Goal: Complete application form

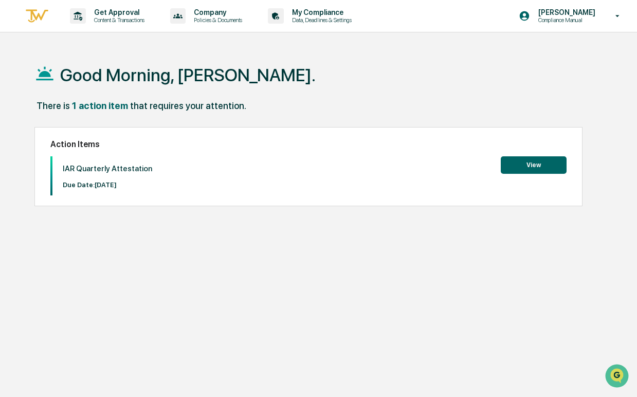
click at [539, 163] on button "View" at bounding box center [534, 164] width 66 height 17
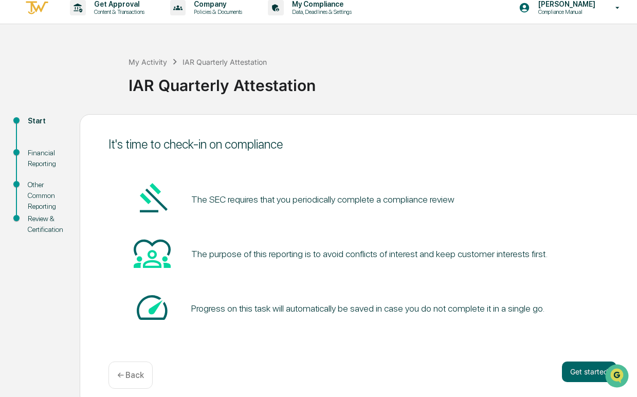
scroll to position [17, 0]
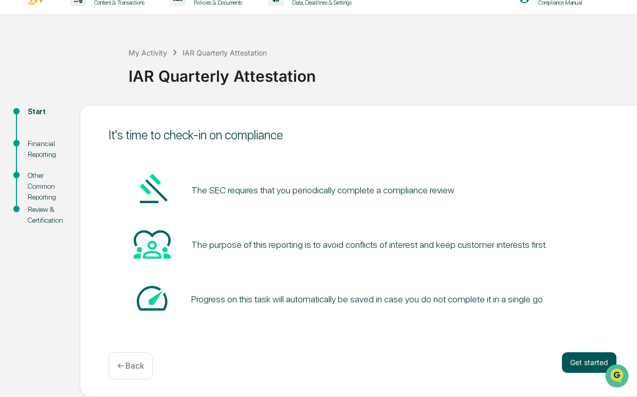
click at [588, 363] on button "Get started" at bounding box center [589, 362] width 55 height 21
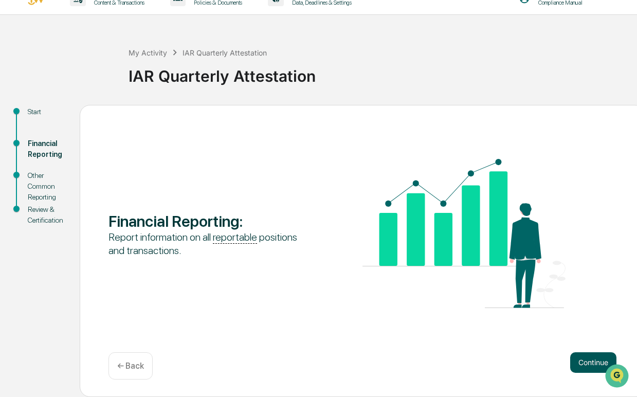
click at [588, 365] on button "Continue" at bounding box center [593, 362] width 46 height 21
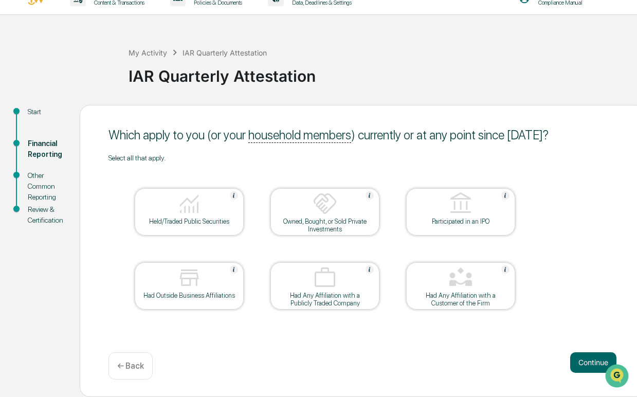
click at [203, 292] on div "Had Outside Business Affiliations" at bounding box center [189, 296] width 93 height 8
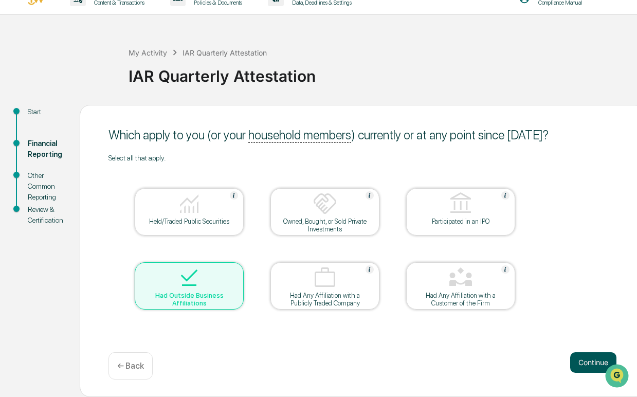
click at [588, 360] on button "Continue" at bounding box center [593, 362] width 46 height 21
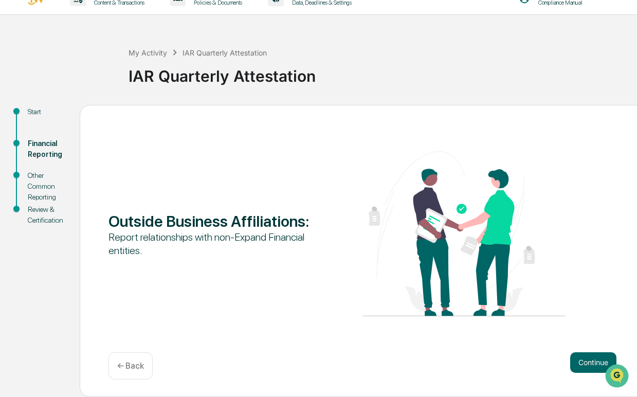
click at [133, 364] on p "← Back" at bounding box center [130, 366] width 27 height 10
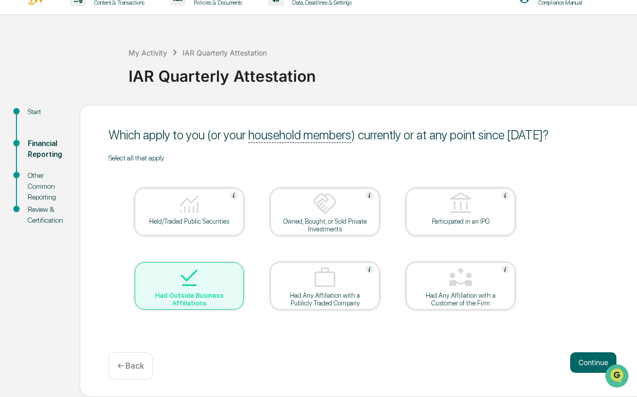
click at [192, 284] on img at bounding box center [189, 277] width 25 height 25
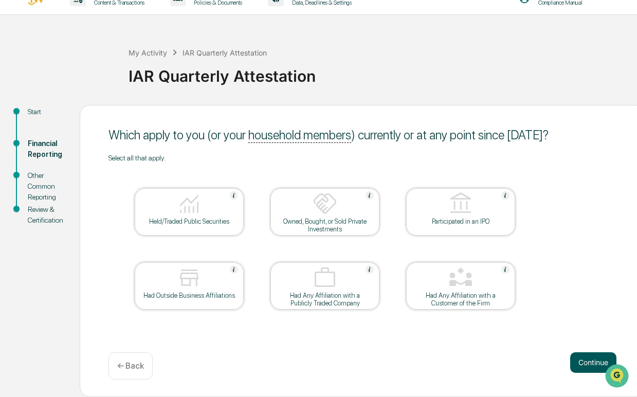
click at [590, 363] on button "Continue" at bounding box center [593, 362] width 46 height 21
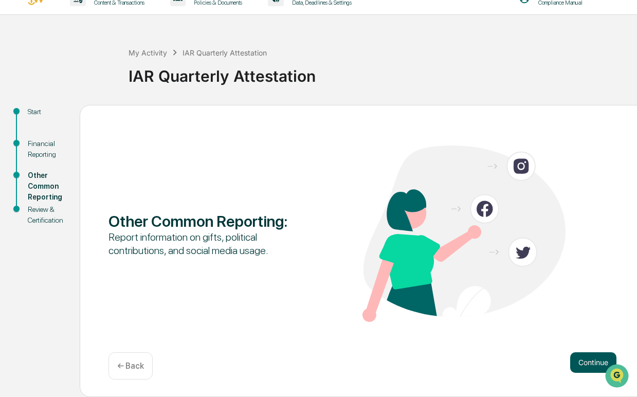
click at [589, 359] on button "Continue" at bounding box center [593, 362] width 46 height 21
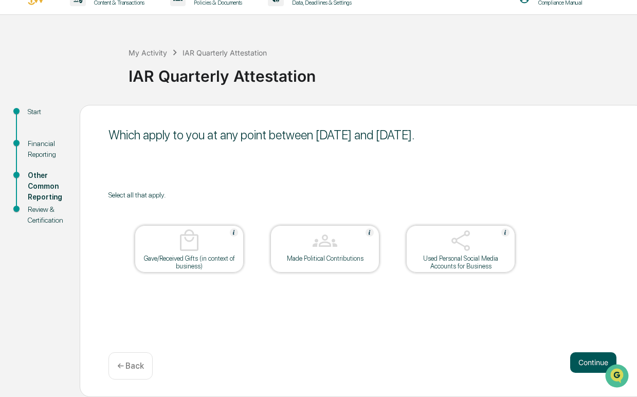
click at [584, 359] on button "Continue" at bounding box center [593, 362] width 46 height 21
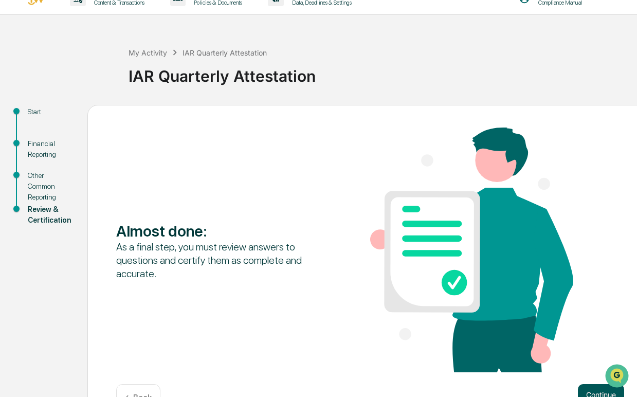
click at [592, 388] on button "Continue" at bounding box center [601, 394] width 46 height 21
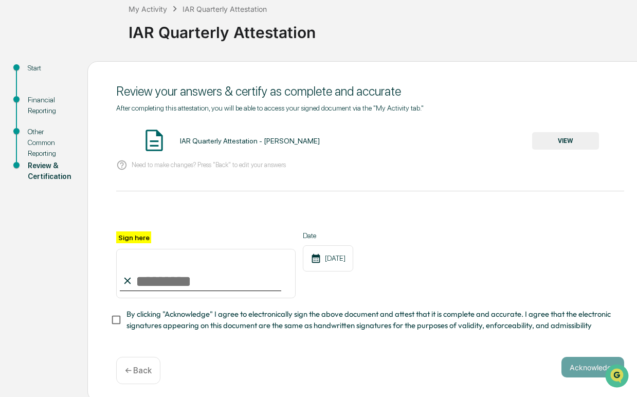
scroll to position [64, 0]
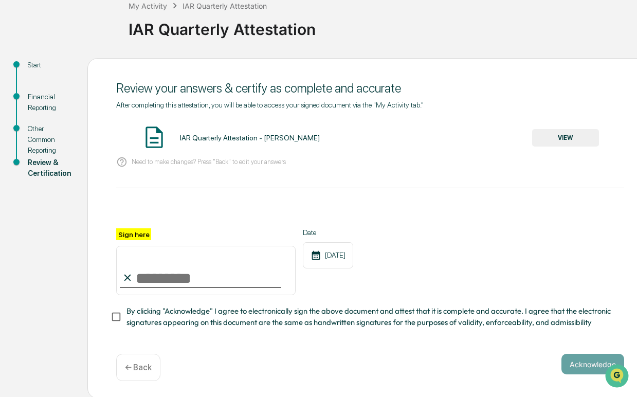
click at [294, 138] on div "IAR Quarterly Attestation - [PERSON_NAME]" at bounding box center [250, 138] width 140 height 8
click at [568, 138] on button "VIEW" at bounding box center [565, 137] width 67 height 17
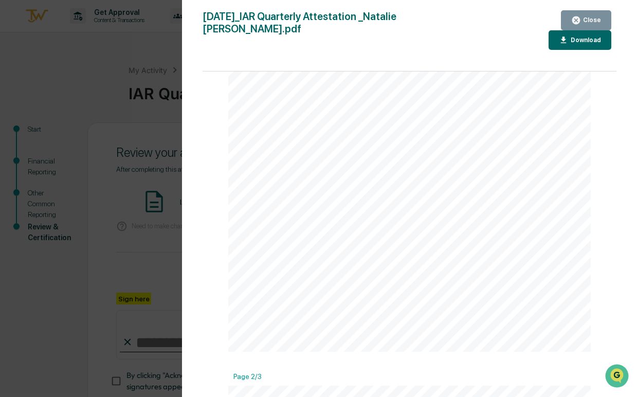
scroll to position [0, 0]
click at [577, 20] on icon "button" at bounding box center [576, 20] width 10 height 10
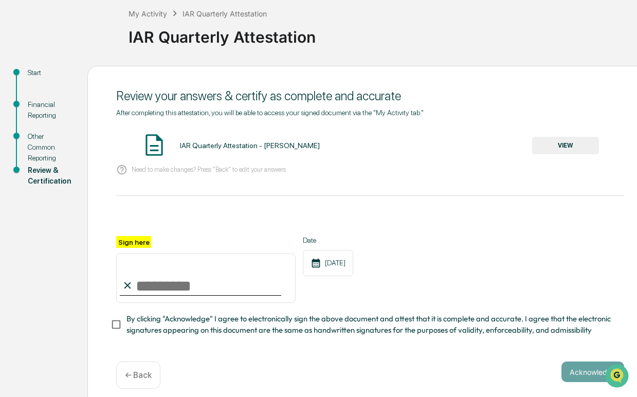
scroll to position [65, 0]
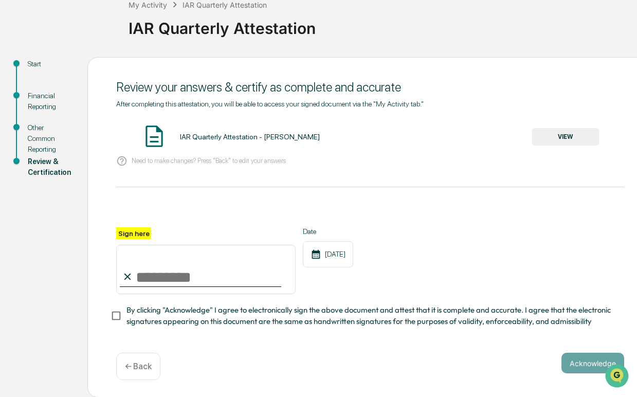
click at [144, 275] on input "Sign here" at bounding box center [206, 269] width 180 height 49
type input "**********"
click at [573, 365] on button "Acknowledge" at bounding box center [593, 363] width 63 height 21
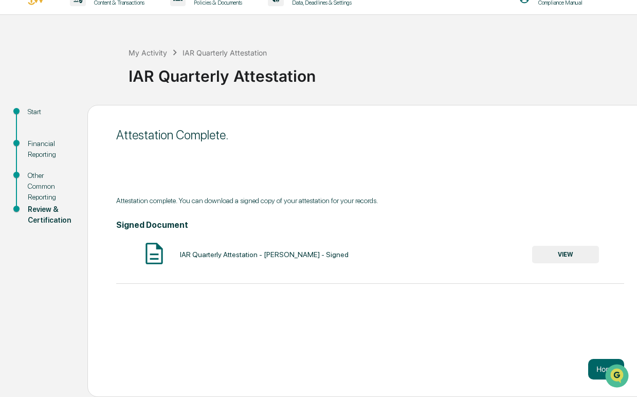
scroll to position [17, 16]
